Goal: Book appointment/travel/reservation

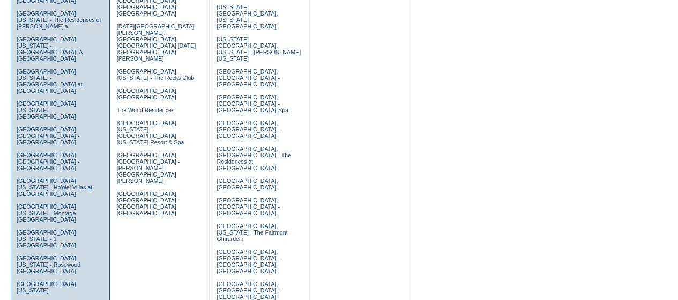
scroll to position [357, 0]
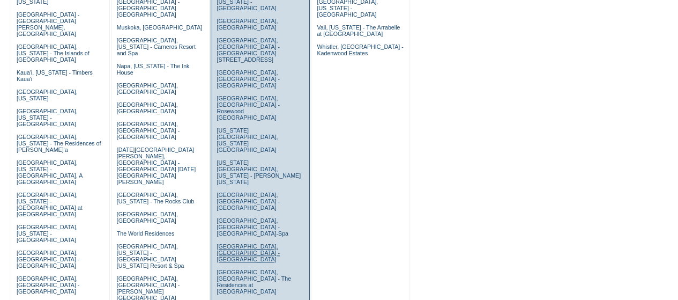
click at [252, 243] on link "Paris, France - Rosewood Hotel de Crillon" at bounding box center [248, 252] width 63 height 19
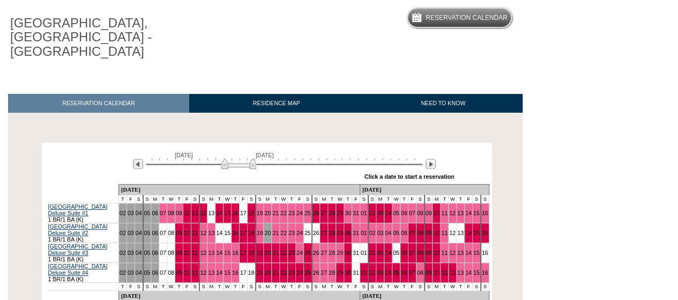
scroll to position [183, 0]
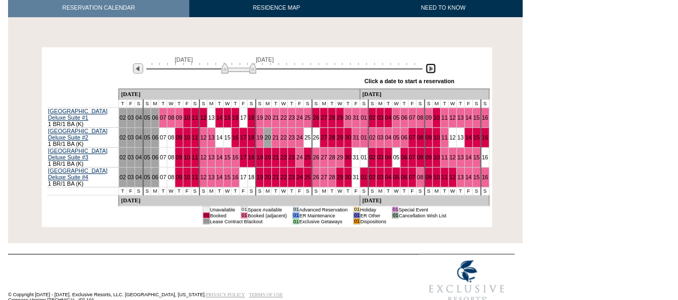
click at [430, 63] on img at bounding box center [431, 68] width 10 height 10
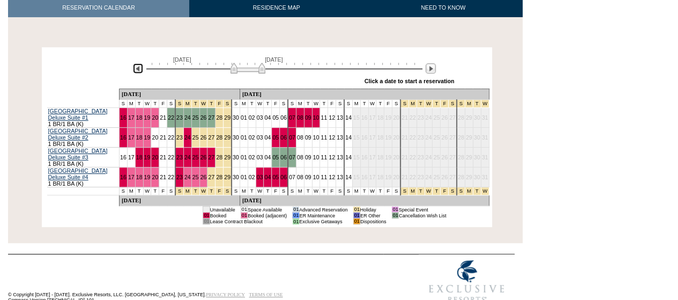
click at [137, 63] on img at bounding box center [138, 68] width 10 height 10
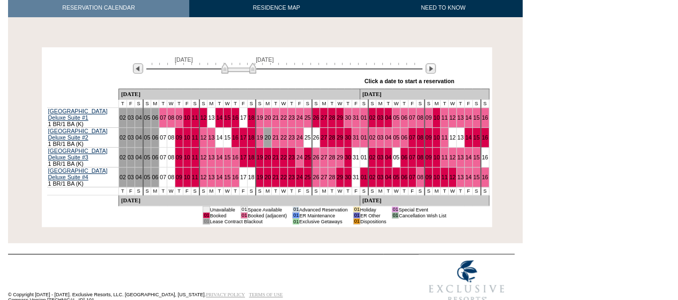
click at [423, 56] on div "October 2, 2025 November 16, 2025" at bounding box center [282, 65] width 309 height 18
click at [430, 63] on img at bounding box center [431, 68] width 10 height 10
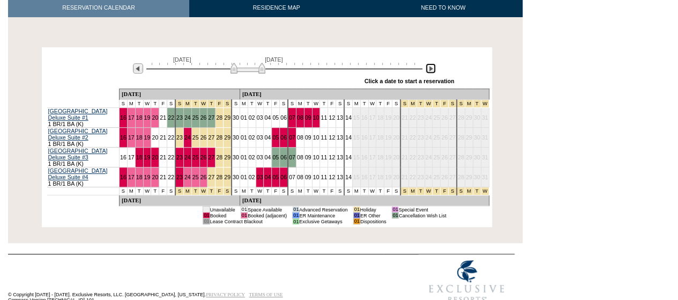
scroll to position [0, 0]
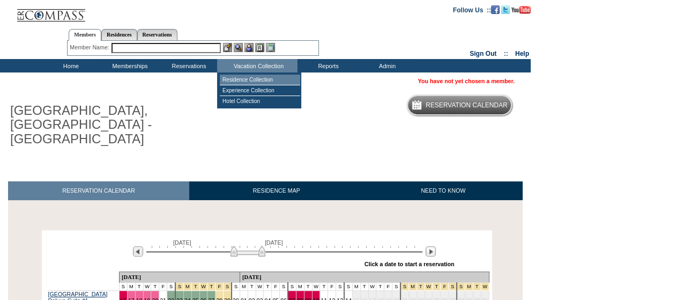
click at [260, 78] on td "Residence Collection" at bounding box center [260, 80] width 80 height 11
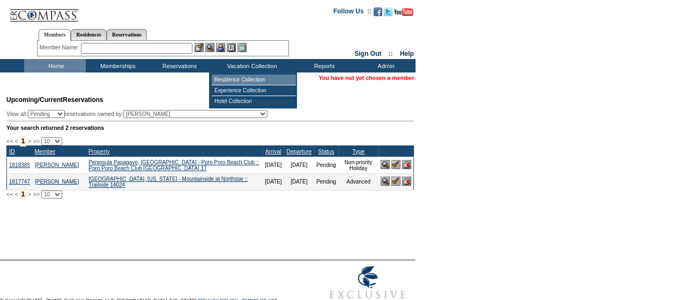
click at [230, 78] on td "Residence Collection" at bounding box center [254, 80] width 84 height 11
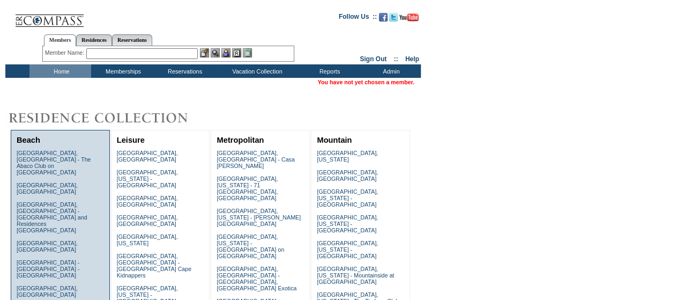
scroll to position [500, 0]
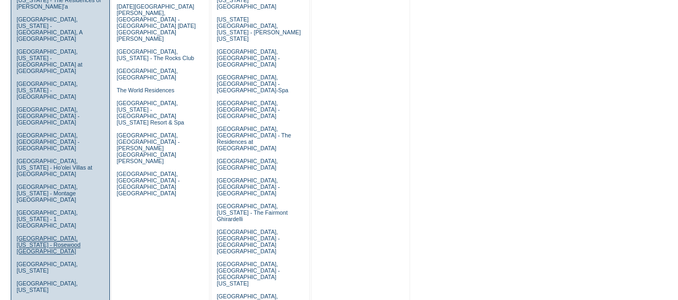
click at [40, 235] on link "Montecito, California - Rosewood Miramar Beach" at bounding box center [49, 244] width 64 height 19
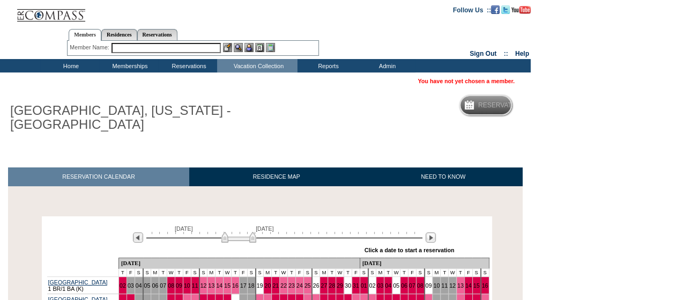
scroll to position [144, 0]
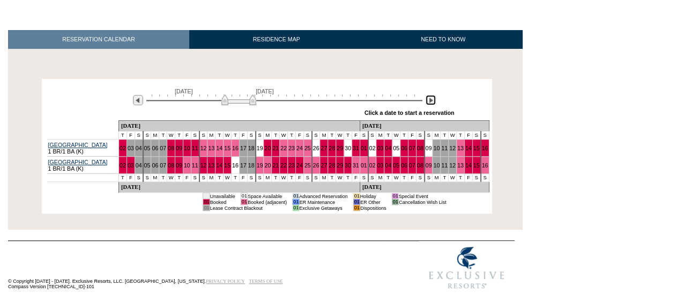
click at [430, 95] on img at bounding box center [431, 100] width 10 height 10
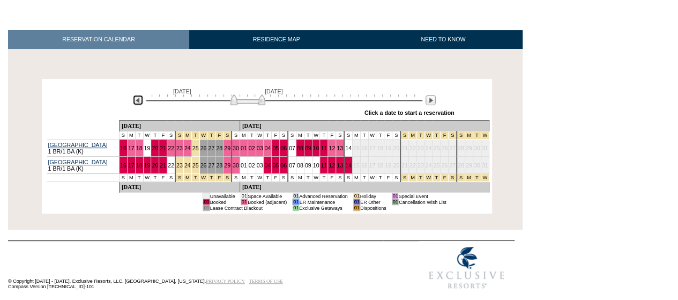
click at [138, 95] on img at bounding box center [138, 100] width 10 height 10
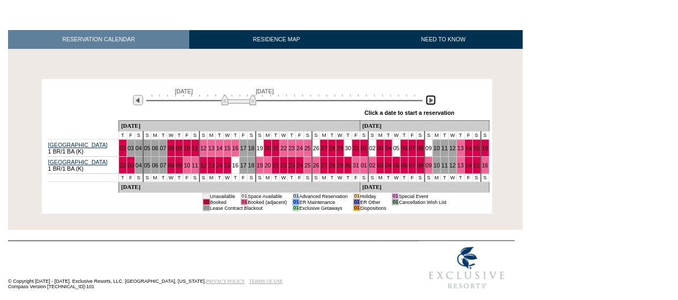
click at [428, 95] on img at bounding box center [431, 100] width 10 height 10
